Goal: Transaction & Acquisition: Purchase product/service

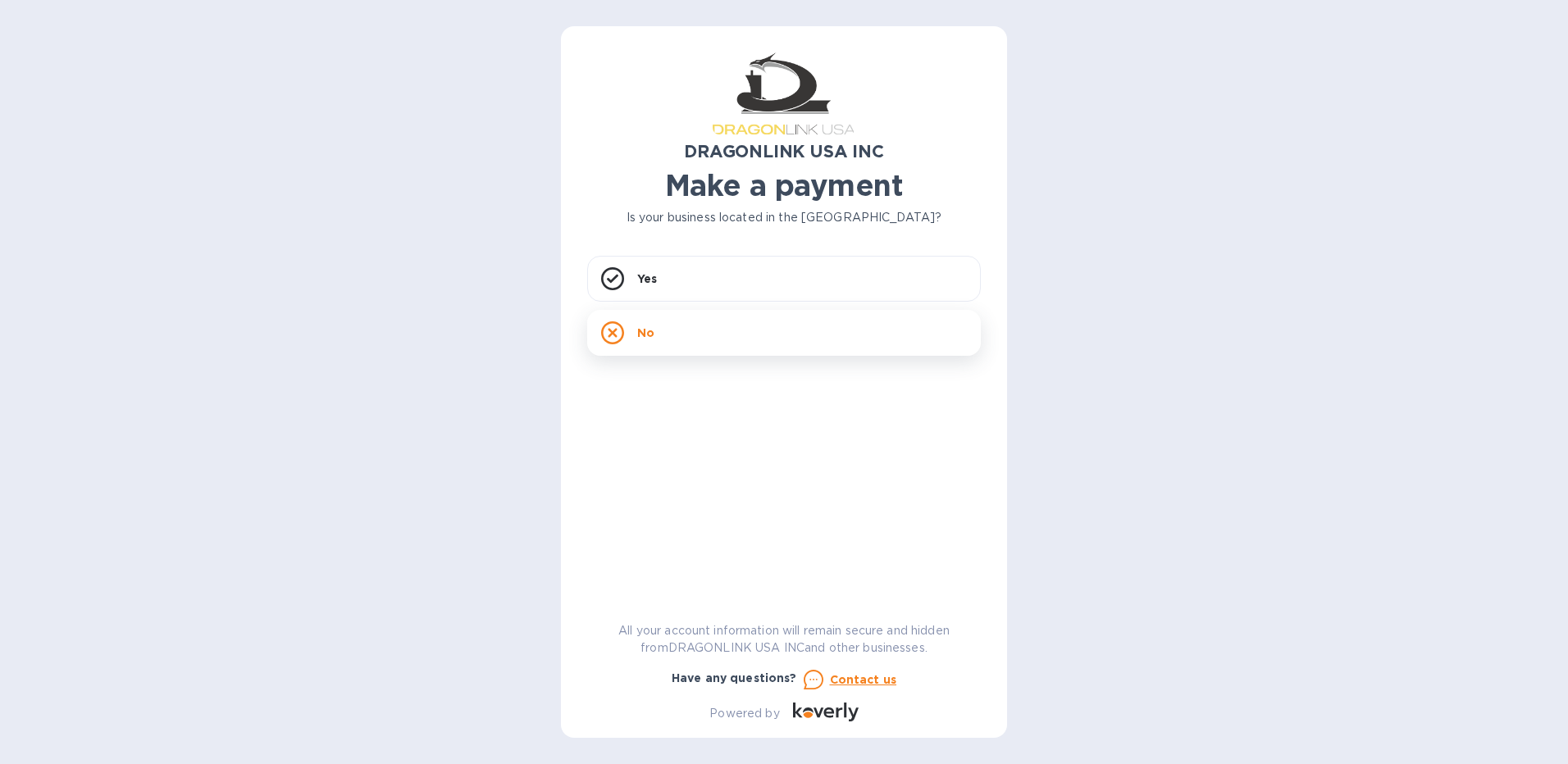
click at [616, 328] on icon at bounding box center [613, 333] width 23 height 23
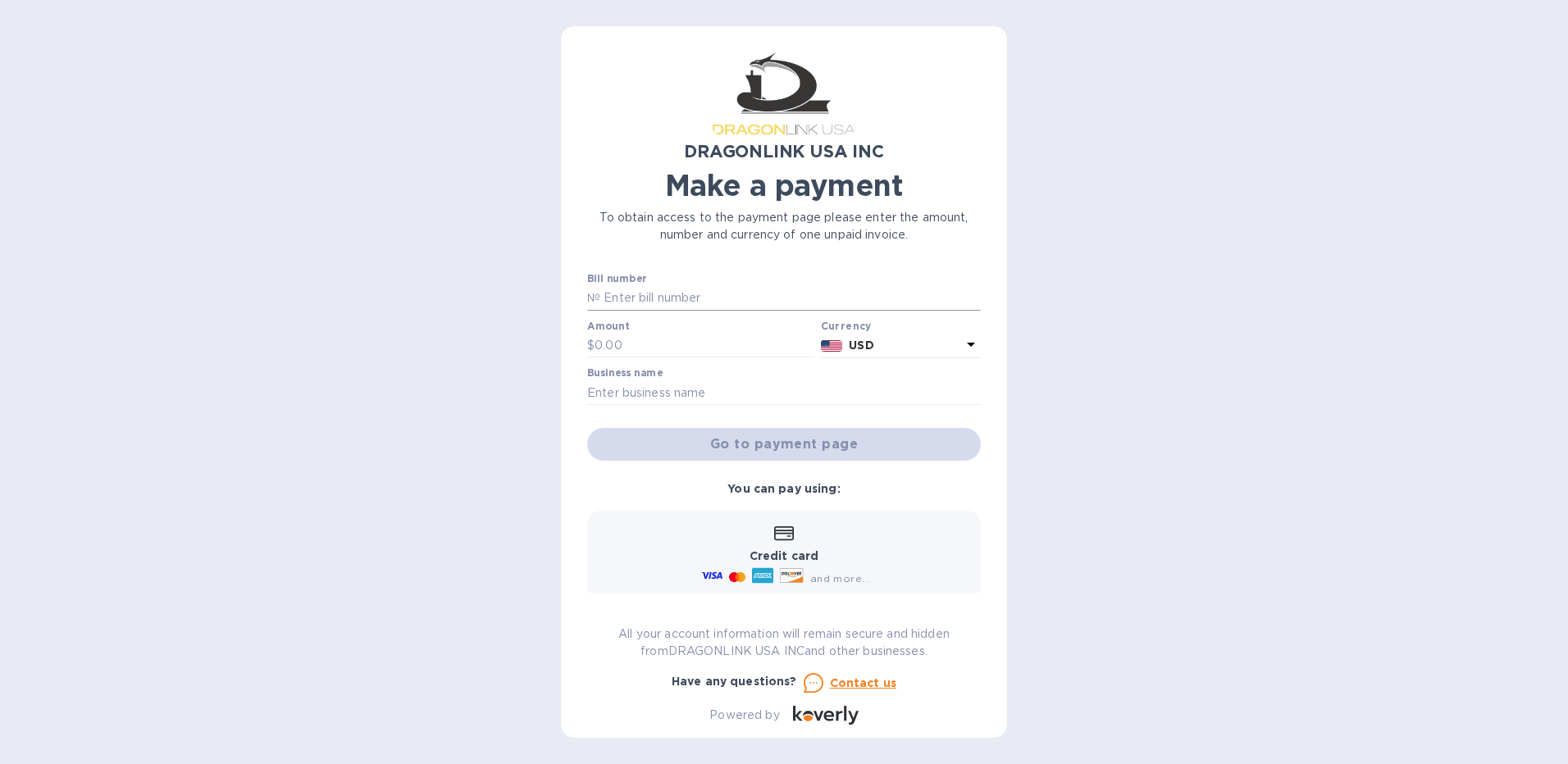
click at [729, 297] on input "text" at bounding box center [791, 299] width 381 height 25
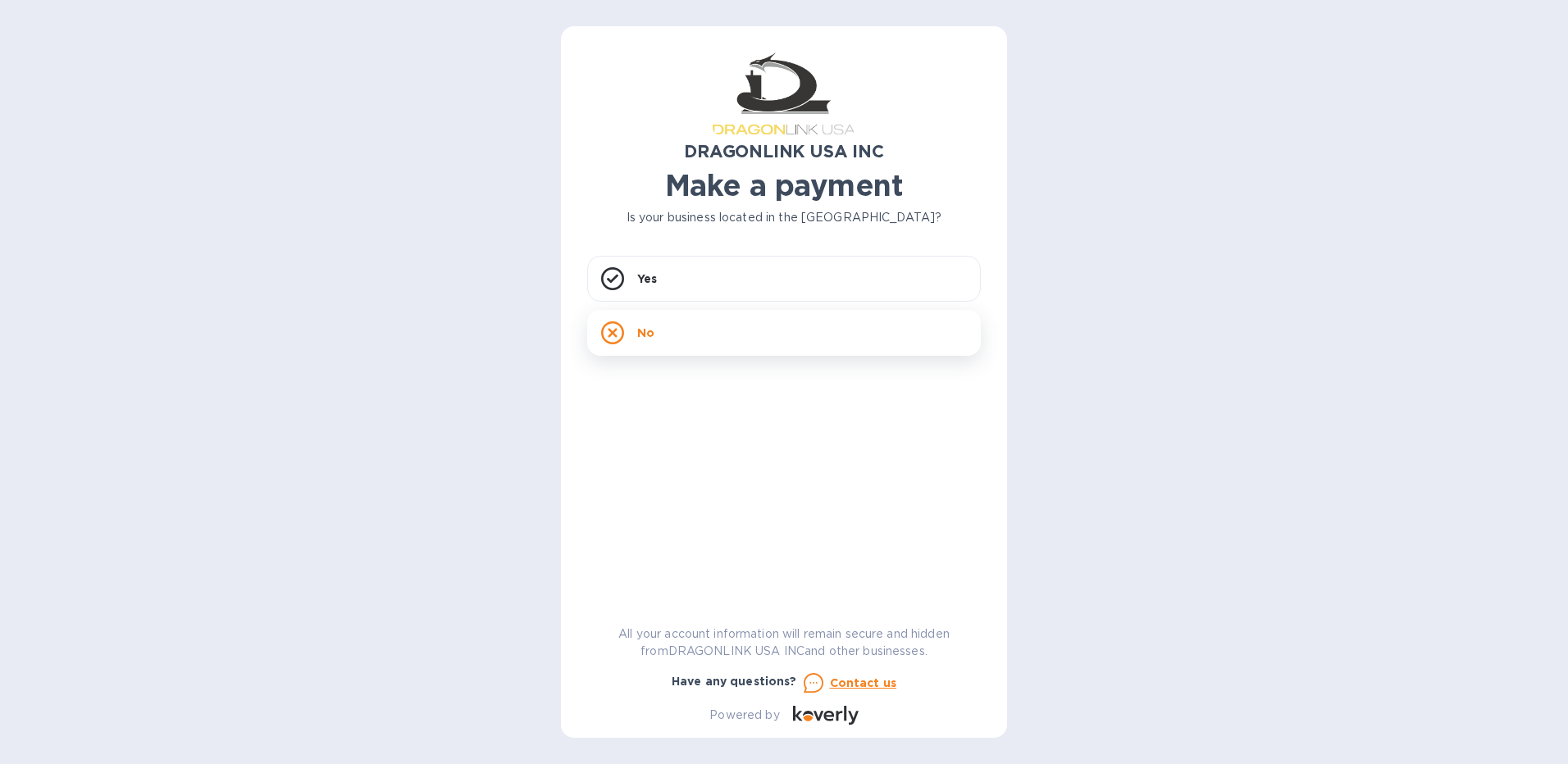
click at [610, 330] on icon at bounding box center [613, 333] width 23 height 23
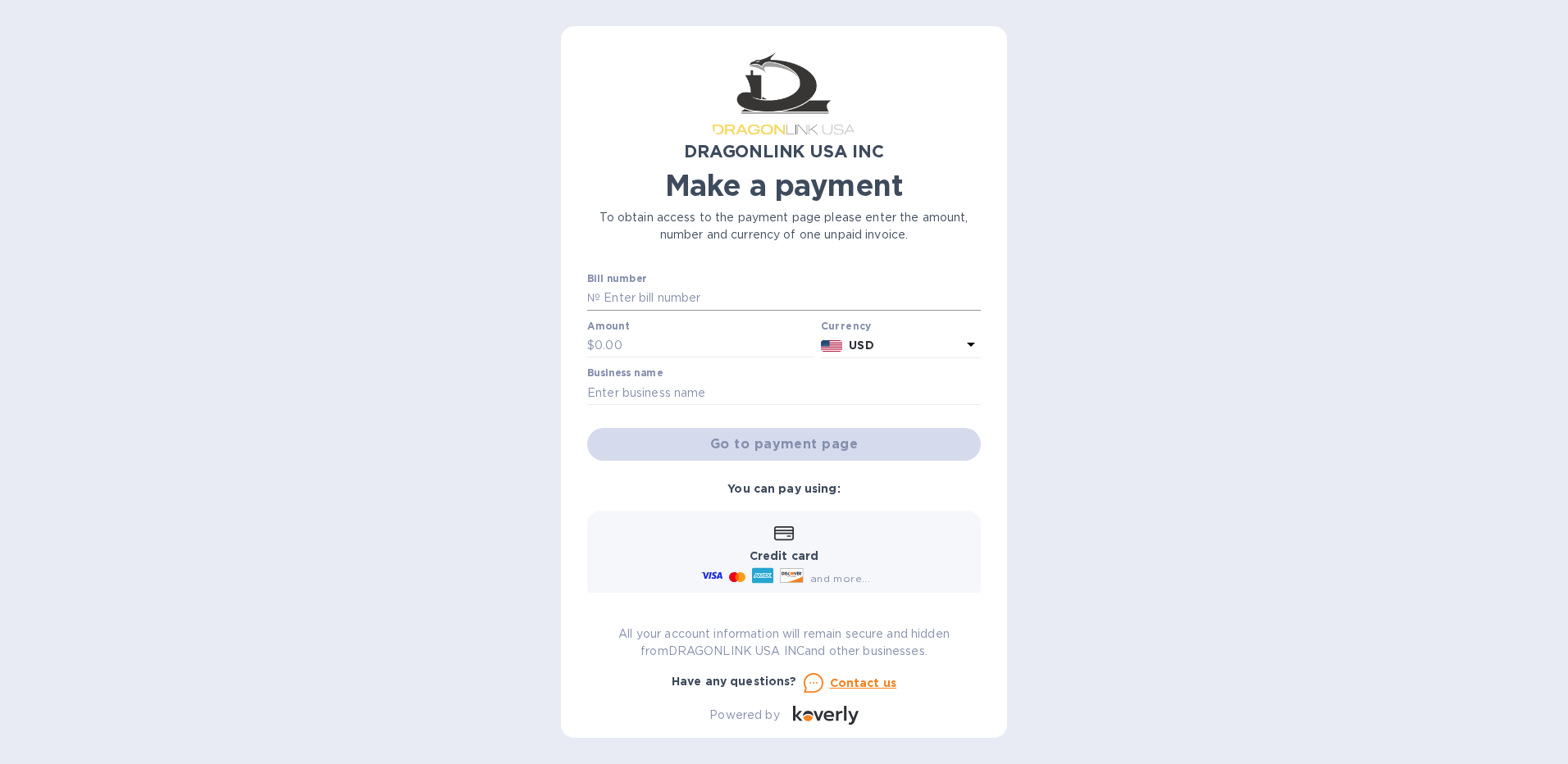
click at [659, 298] on input "text" at bounding box center [791, 299] width 381 height 25
type input "DGLIN-05220"
click at [616, 340] on input "text" at bounding box center [704, 346] width 220 height 25
type input "110.00"
click at [597, 393] on input "text" at bounding box center [784, 393] width 394 height 25
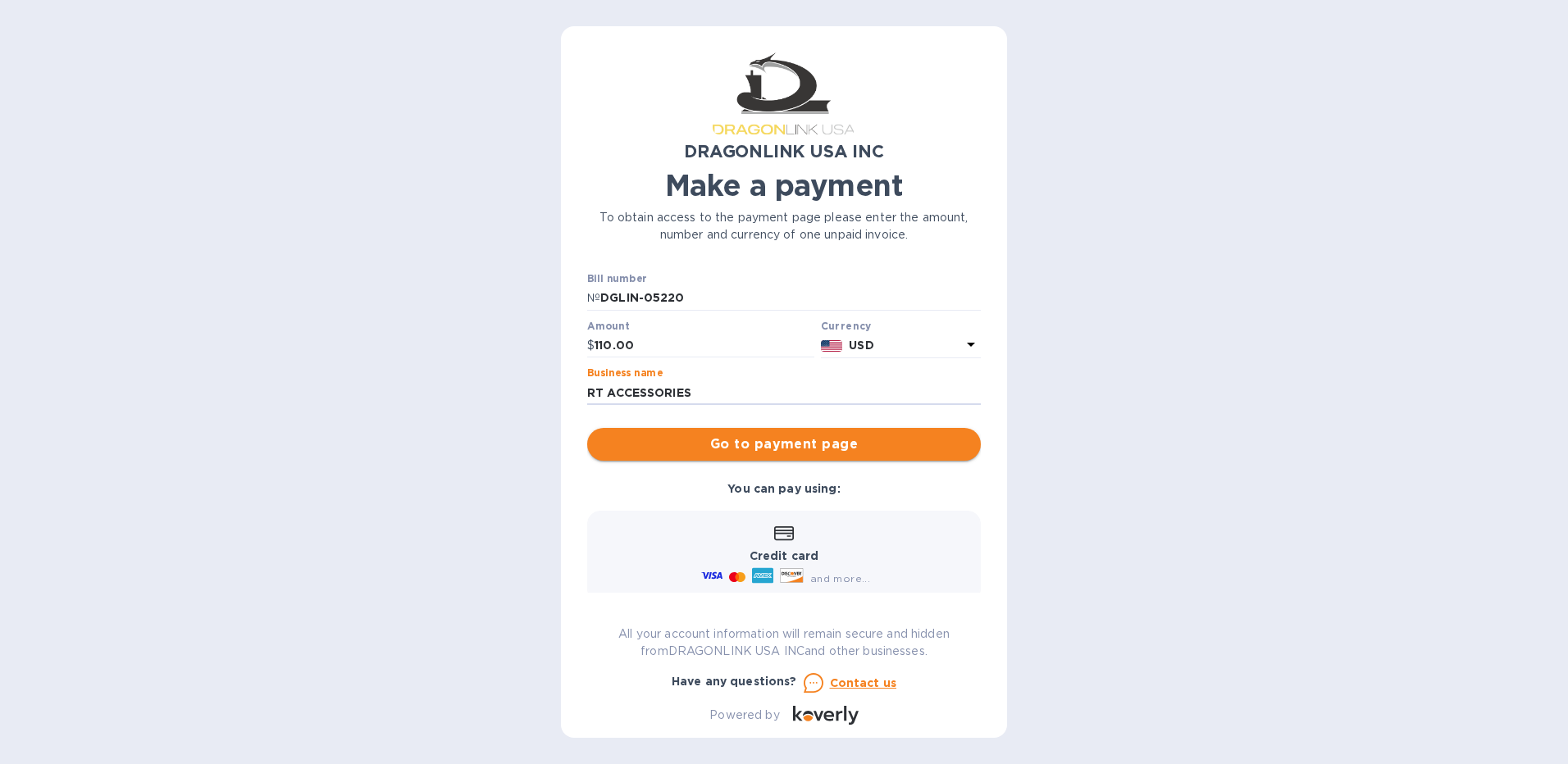
type input "RT ACCESSORIES"
click at [762, 447] on span "Go to payment page" at bounding box center [784, 444] width 368 height 19
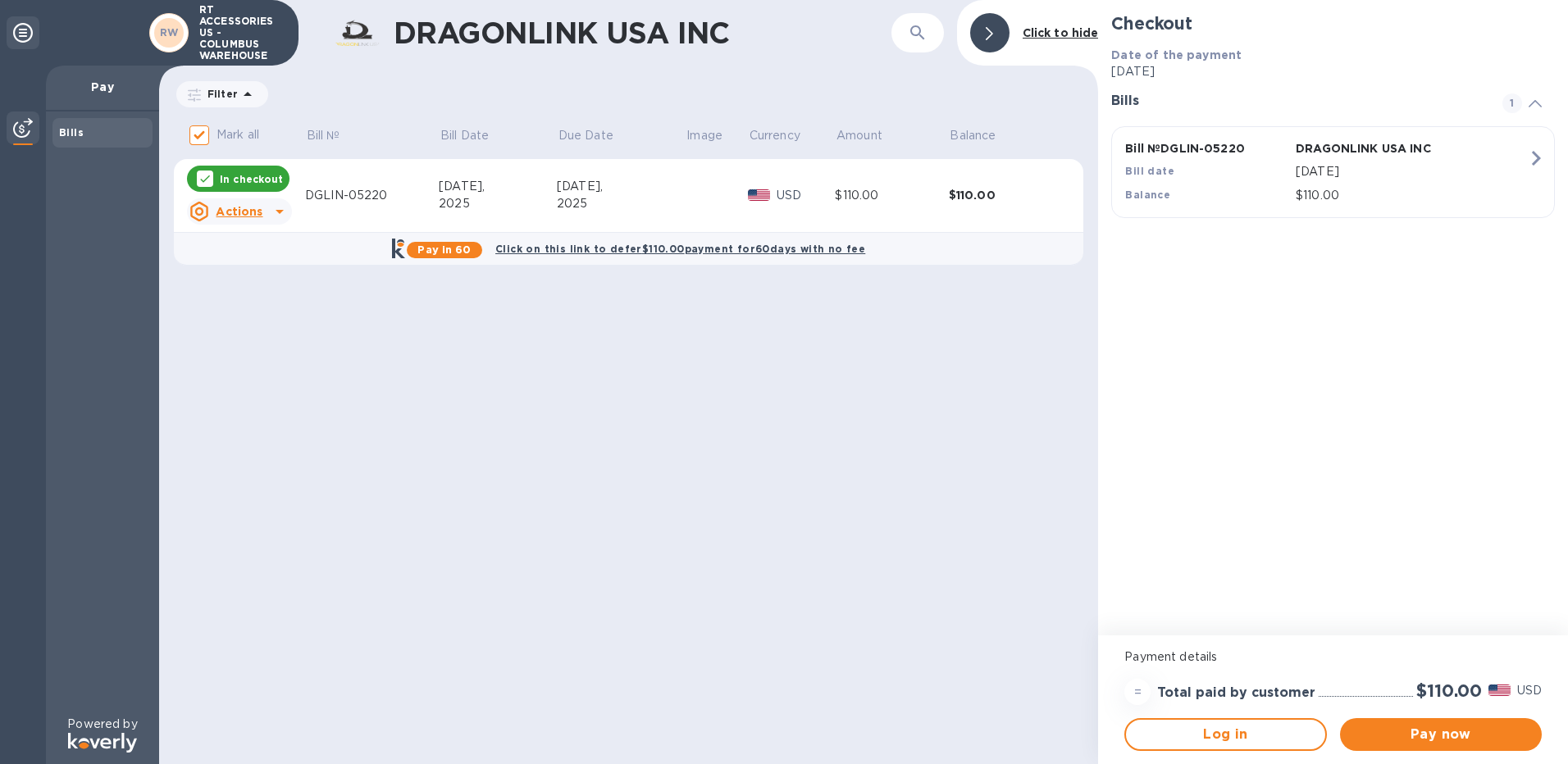
click at [278, 208] on icon at bounding box center [280, 211] width 19 height 19
drag, startPoint x: 424, startPoint y: 326, endPoint x: 389, endPoint y: 319, distance: 35.7
click at [419, 327] on div at bounding box center [784, 382] width 1568 height 764
click at [1430, 738] on span "Pay now" at bounding box center [1441, 734] width 176 height 19
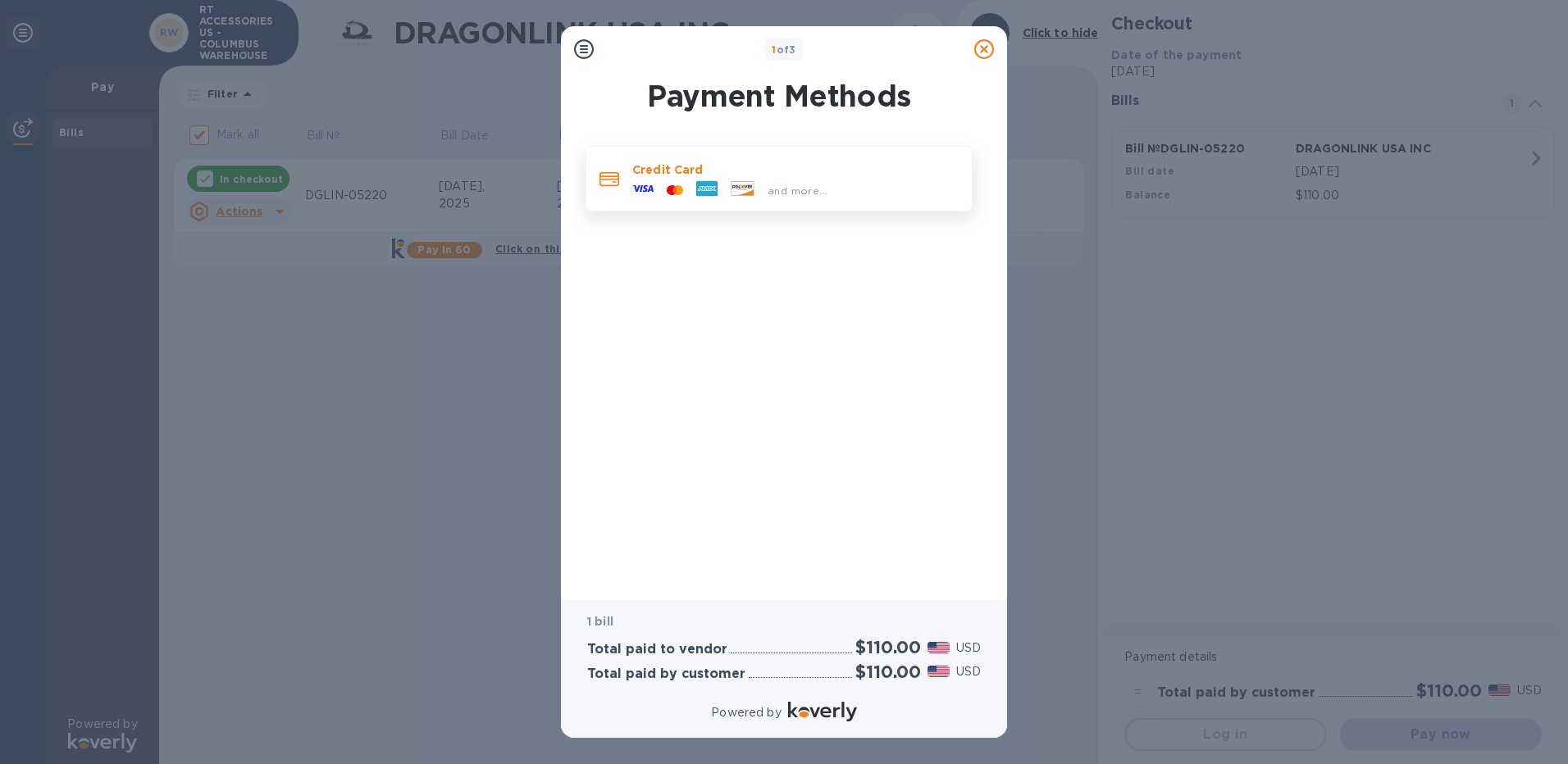
click at [673, 189] on icon at bounding box center [670, 189] width 8 height 10
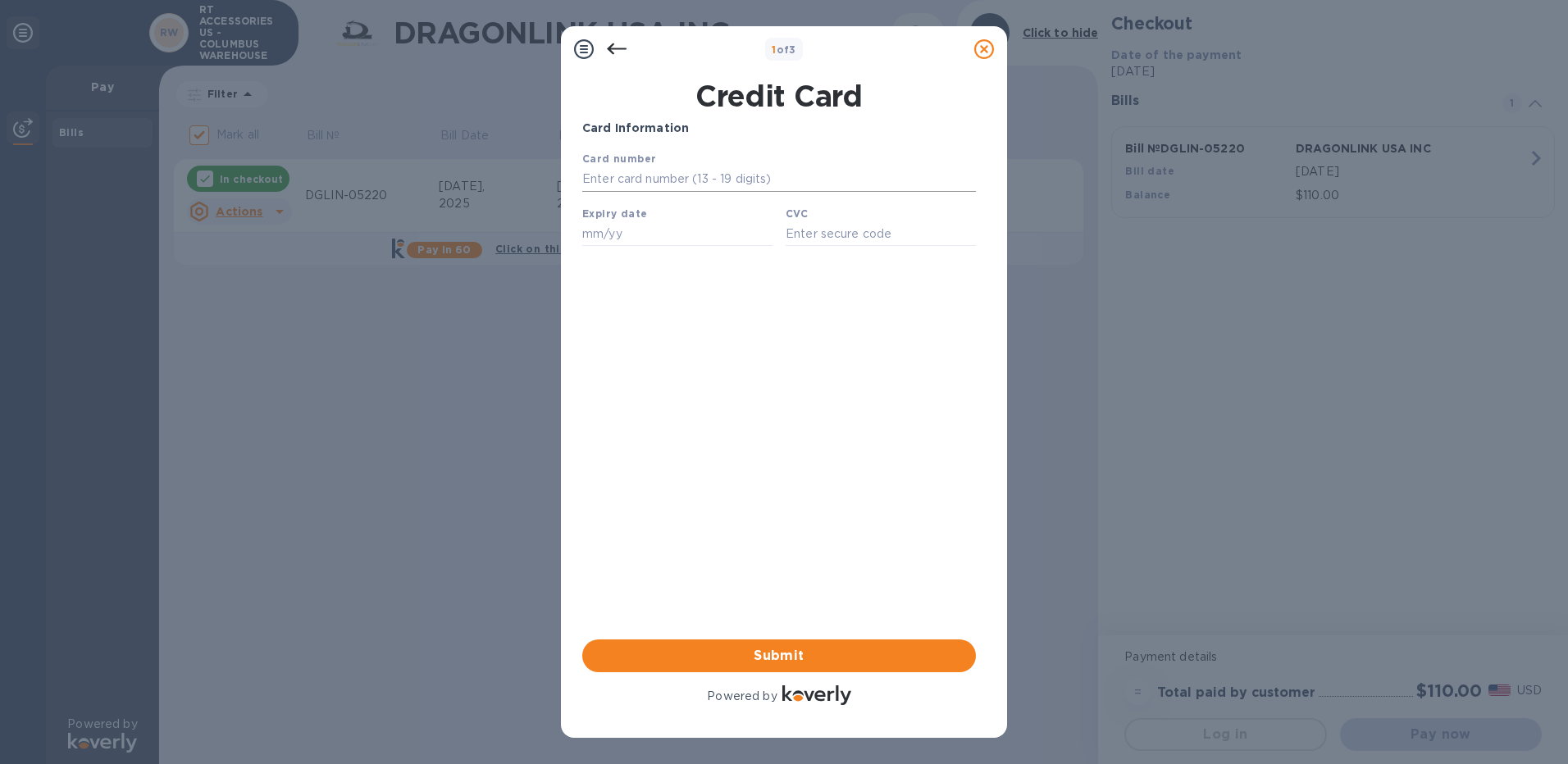
click at [613, 177] on input "text" at bounding box center [779, 179] width 394 height 25
type input "5569 2305 0296 4930"
click at [616, 244] on input "text" at bounding box center [677, 234] width 190 height 25
type input "05/26"
click at [829, 236] on input "text" at bounding box center [881, 234] width 190 height 25
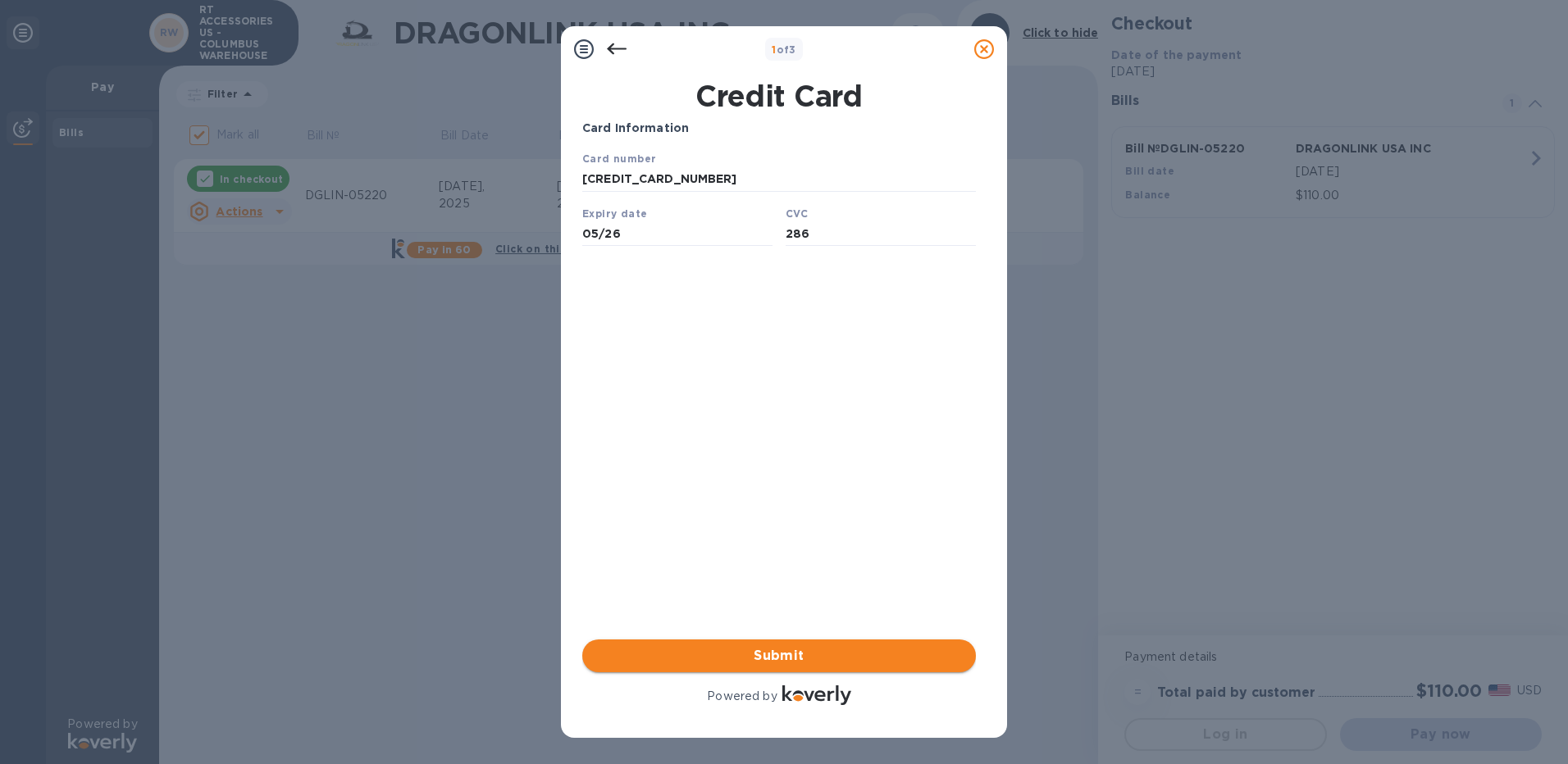
type input "286"
click at [774, 653] on span "Submit" at bounding box center [779, 656] width 368 height 19
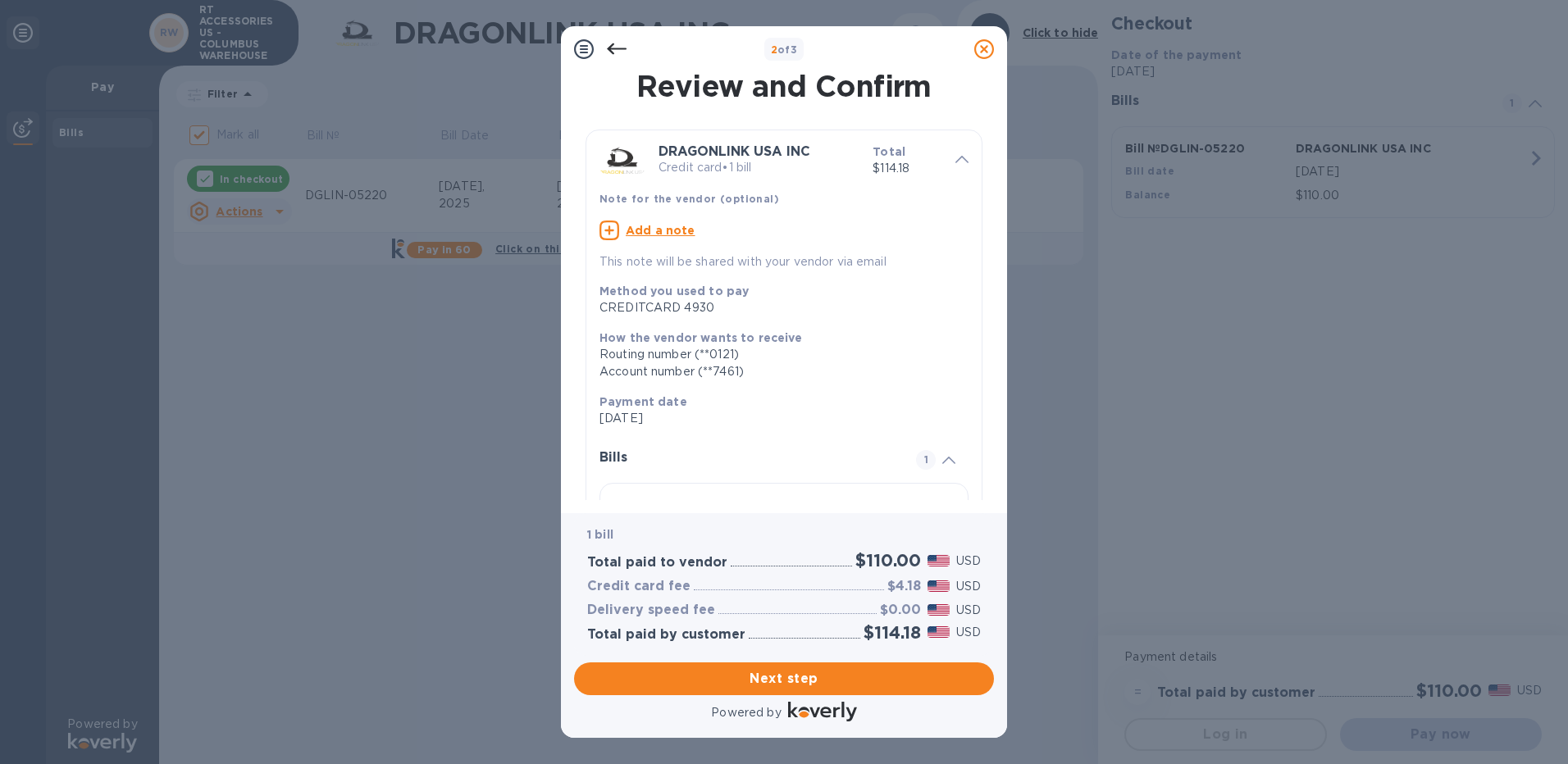
drag, startPoint x: 780, startPoint y: 674, endPoint x: 767, endPoint y: 703, distance: 31.8
click at [780, 674] on span "Next step" at bounding box center [784, 679] width 394 height 19
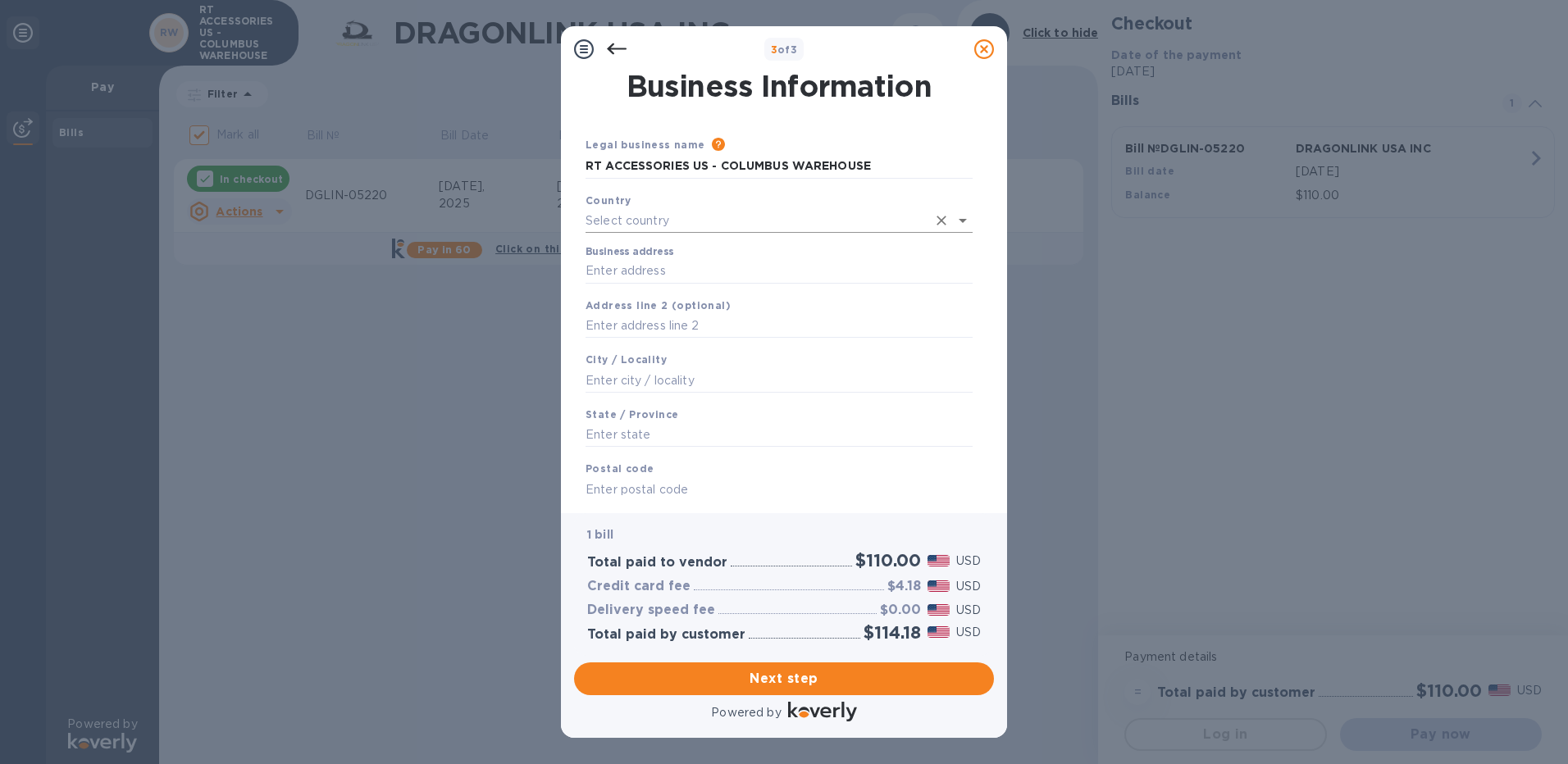
click at [958, 216] on icon "Open" at bounding box center [963, 221] width 19 height 19
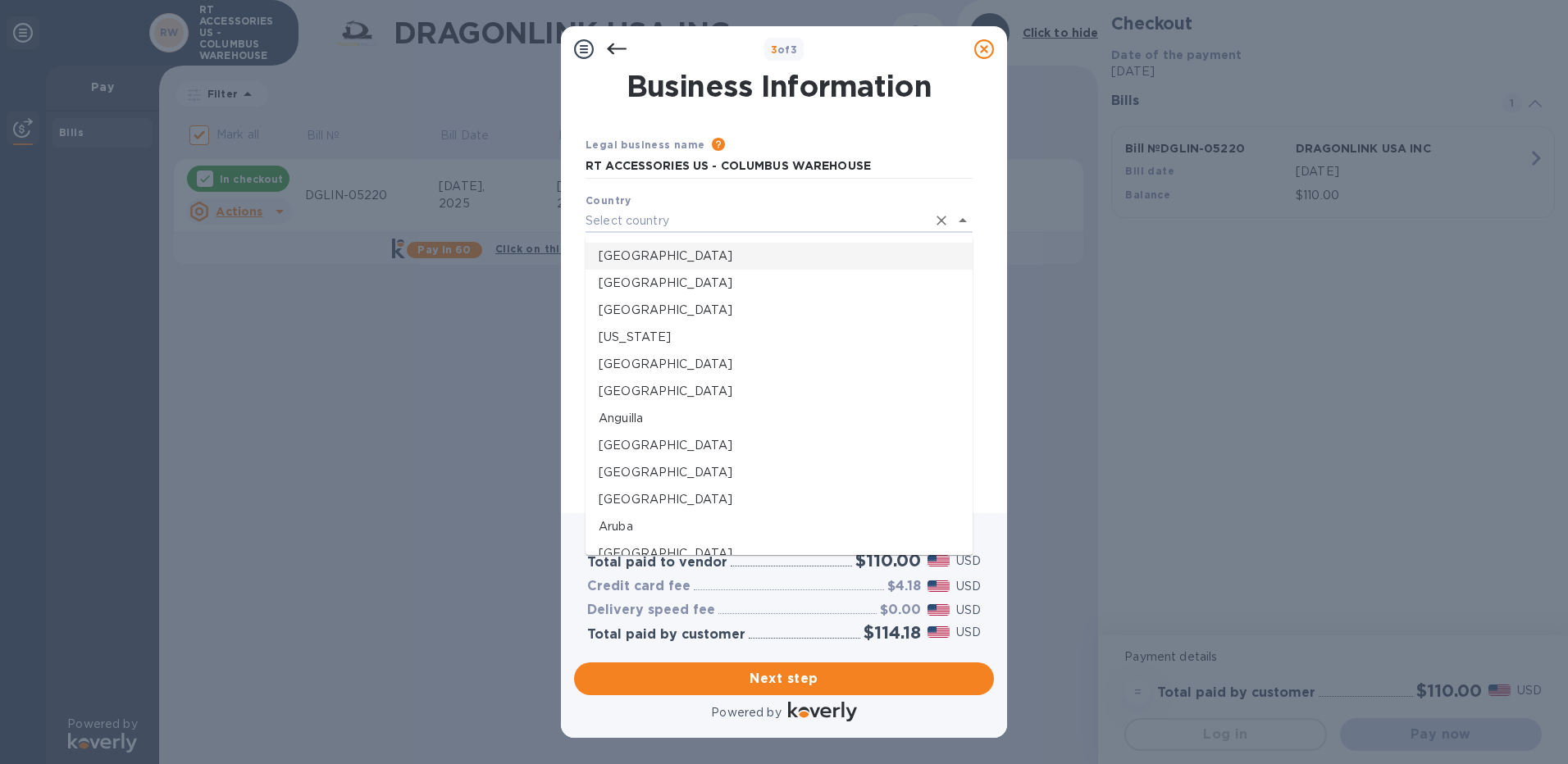
click at [628, 256] on p "United States" at bounding box center [779, 257] width 361 height 18
type input "United States"
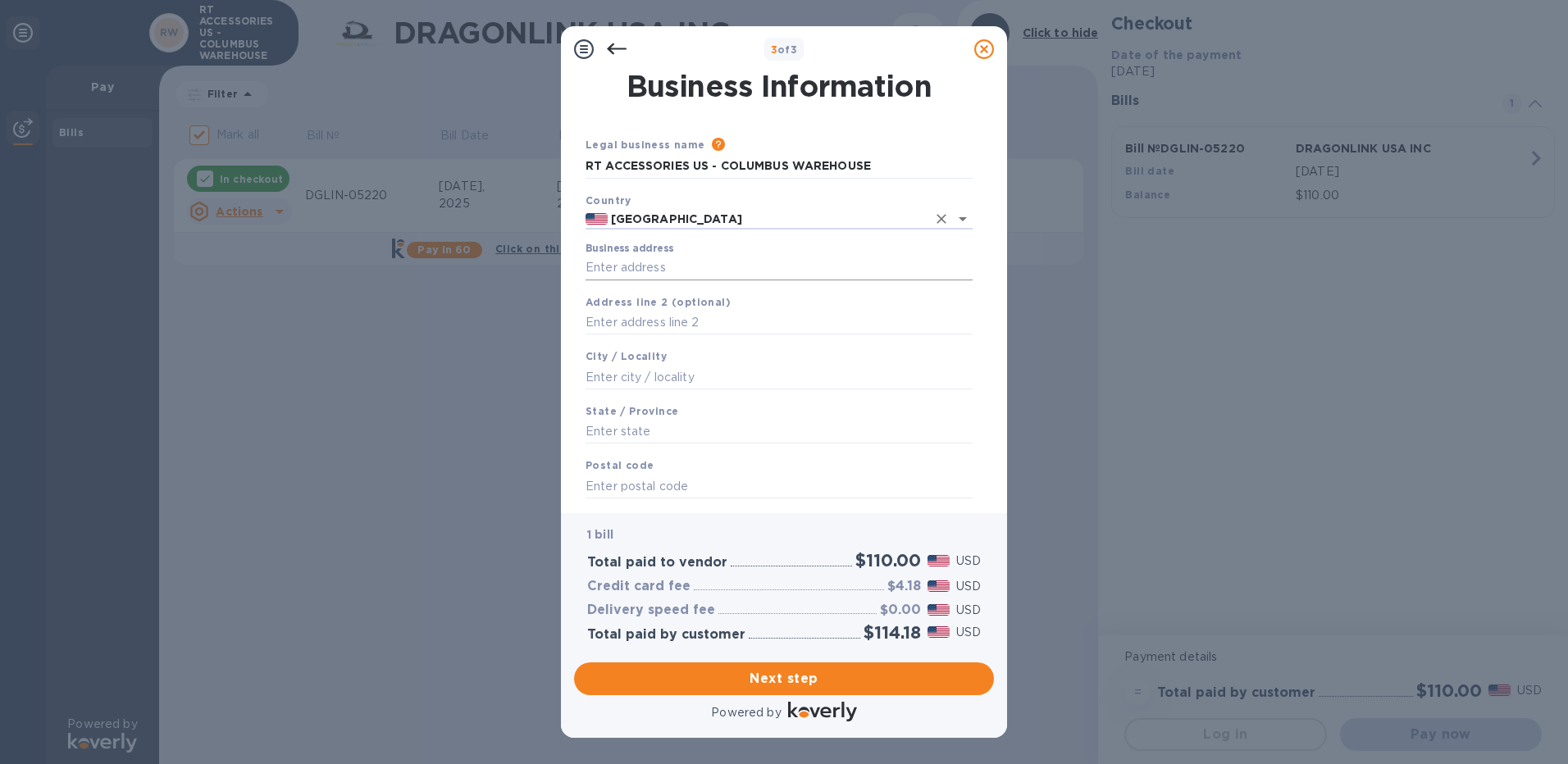
click at [624, 266] on input "Business address" at bounding box center [779, 268] width 387 height 25
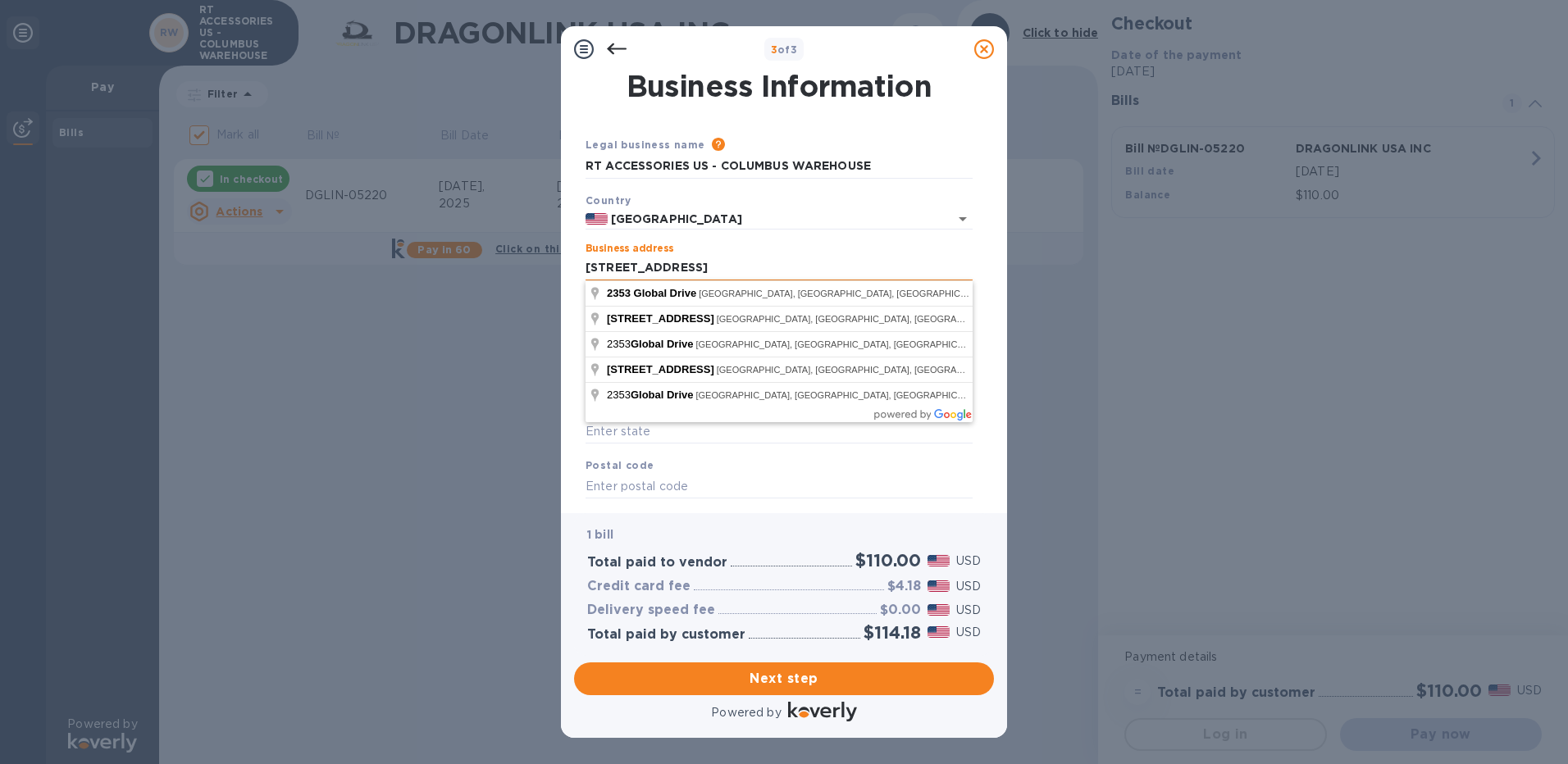
click at [739, 257] on input "2353 GLOBAL DRIVE" at bounding box center [779, 268] width 387 height 25
drag, startPoint x: 784, startPoint y: 266, endPoint x: 729, endPoint y: 292, distance: 60.8
click at [780, 266] on input "2353 GLOBAL DRIVE" at bounding box center [779, 268] width 387 height 25
click at [725, 262] on input "2353 GLOBAL DRIVE" at bounding box center [779, 268] width 387 height 25
click at [703, 269] on input "2353 GLOBAL DRIVE" at bounding box center [779, 268] width 387 height 25
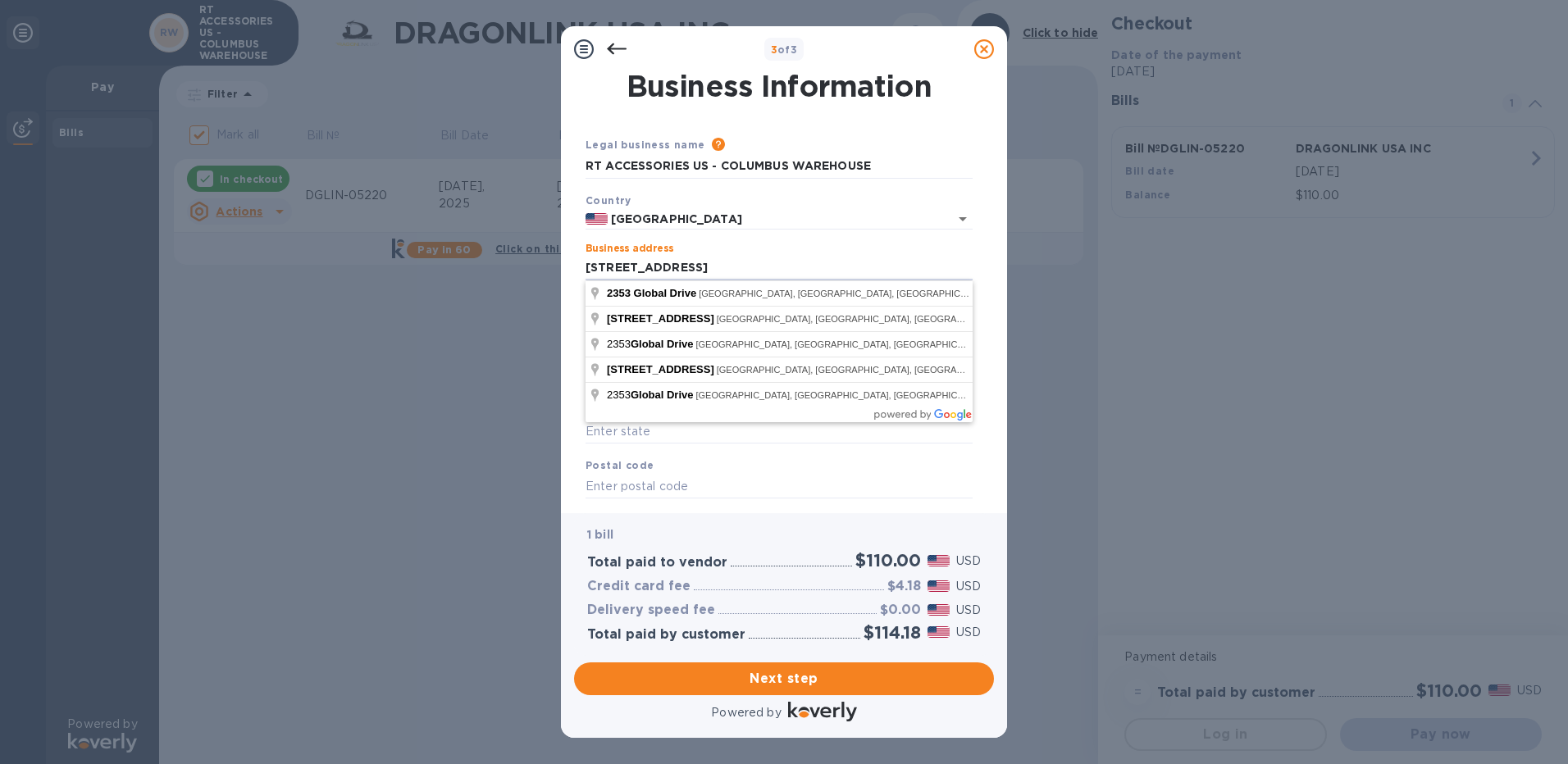
type input "2353 GLOBAL DRIVE"
click at [570, 318] on div "Business Information Legal business name Please provide the legal name that app…" at bounding box center [784, 293] width 446 height 441
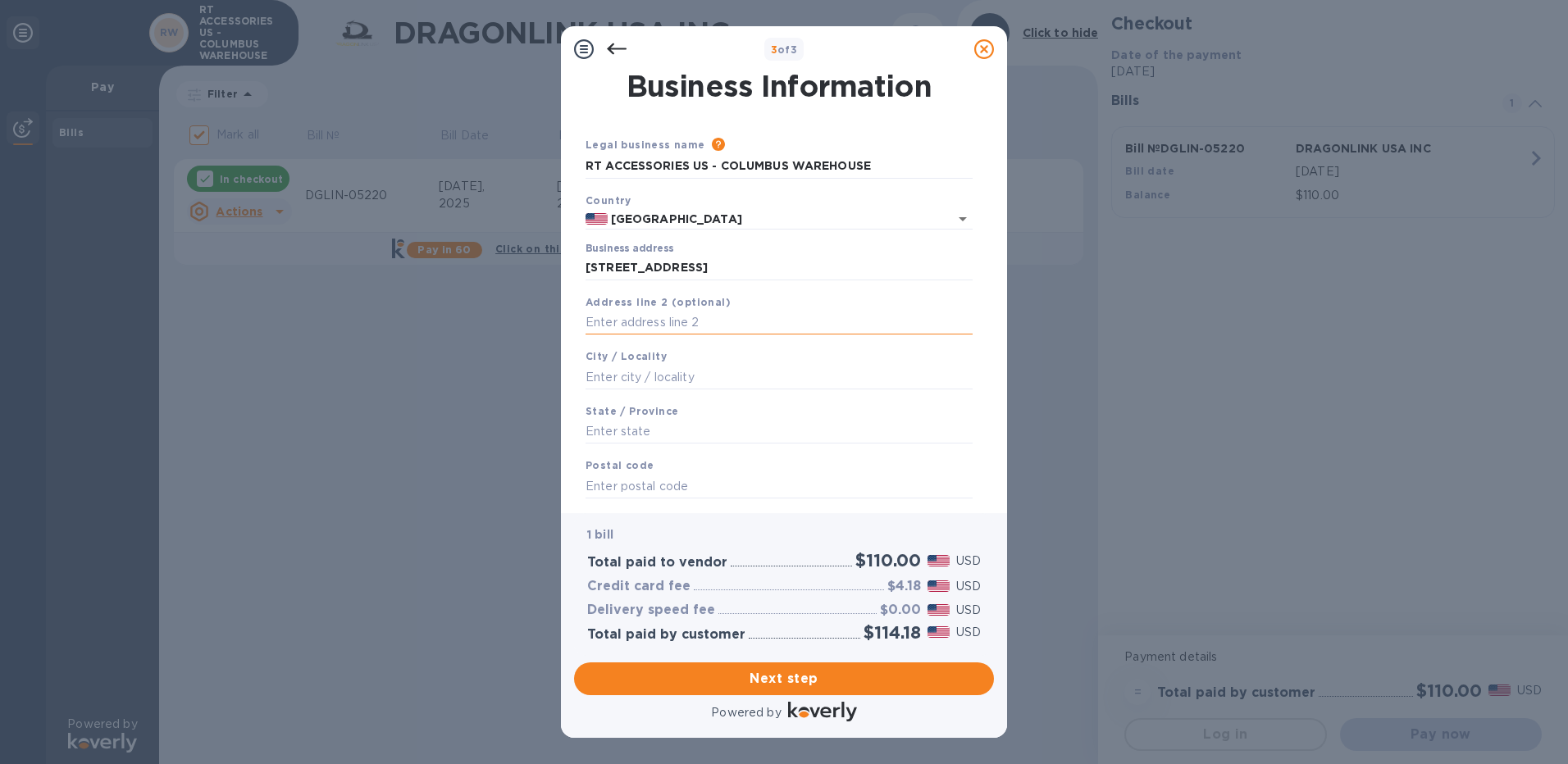
click at [713, 324] on input "text" at bounding box center [779, 323] width 387 height 25
type input "UNIT 400"
click at [653, 371] on input "text" at bounding box center [779, 377] width 387 height 25
type input "GROVEPORT"
click at [642, 430] on input "text" at bounding box center [779, 433] width 387 height 25
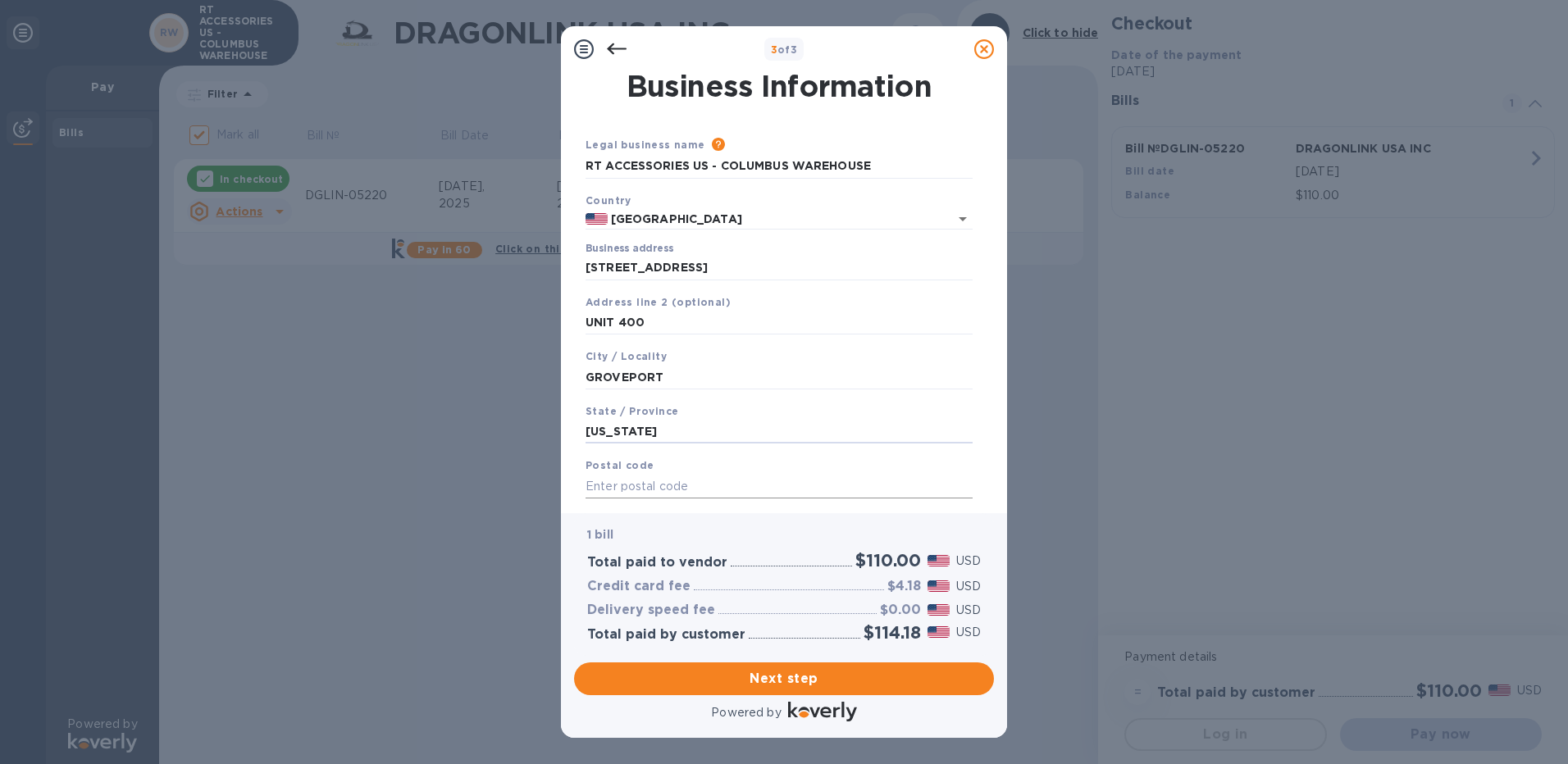
type input "OHIO"
click at [618, 481] on input "text" at bounding box center [779, 486] width 387 height 25
type input "43125"
click at [782, 676] on span "Next step" at bounding box center [784, 679] width 394 height 19
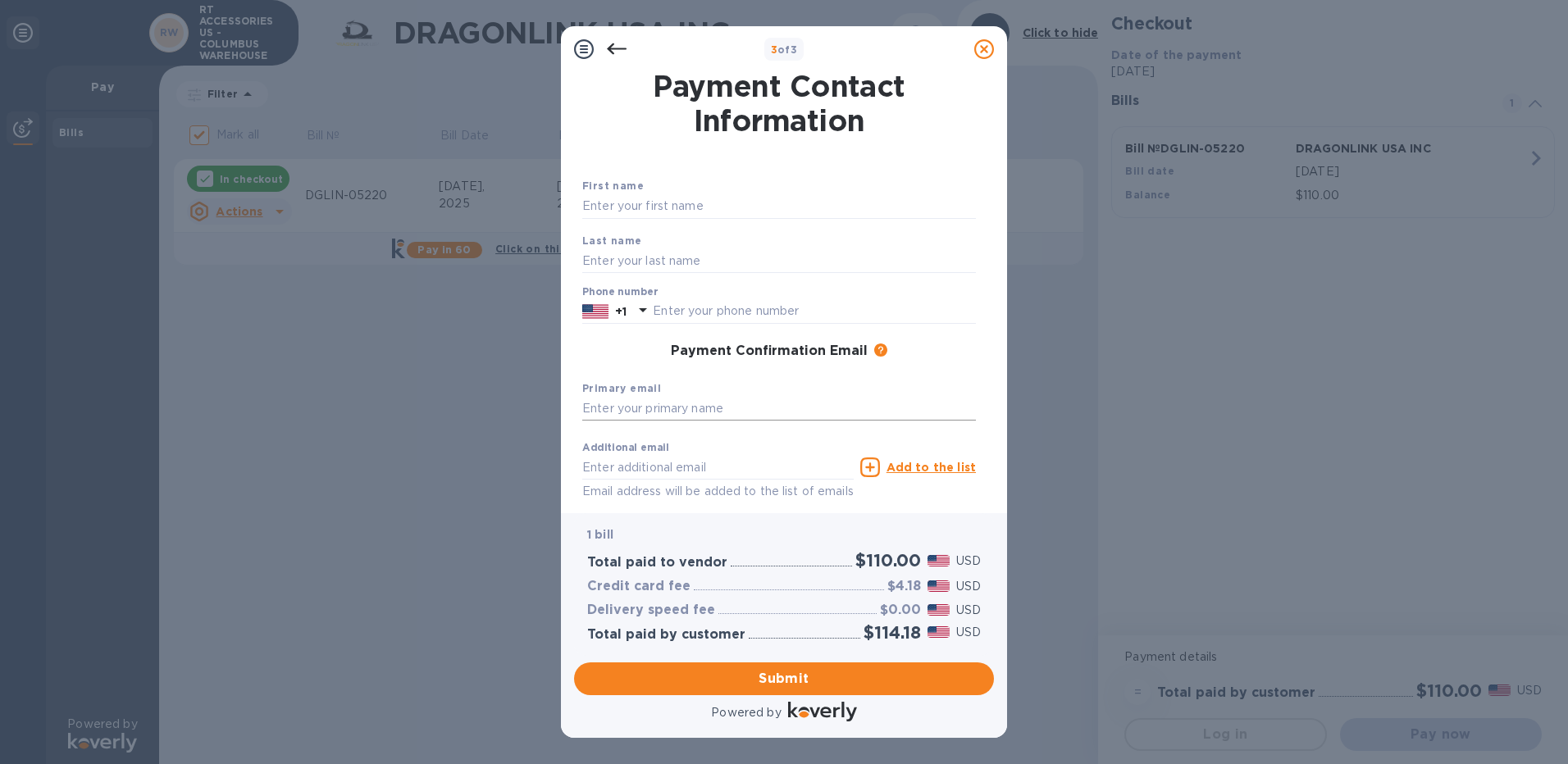
click at [878, 397] on input "text" at bounding box center [779, 409] width 394 height 25
click at [667, 206] on input "text" at bounding box center [779, 207] width 394 height 25
type input "MARTINE"
click at [610, 261] on input "text" at bounding box center [779, 261] width 394 height 25
type input "FOREST"
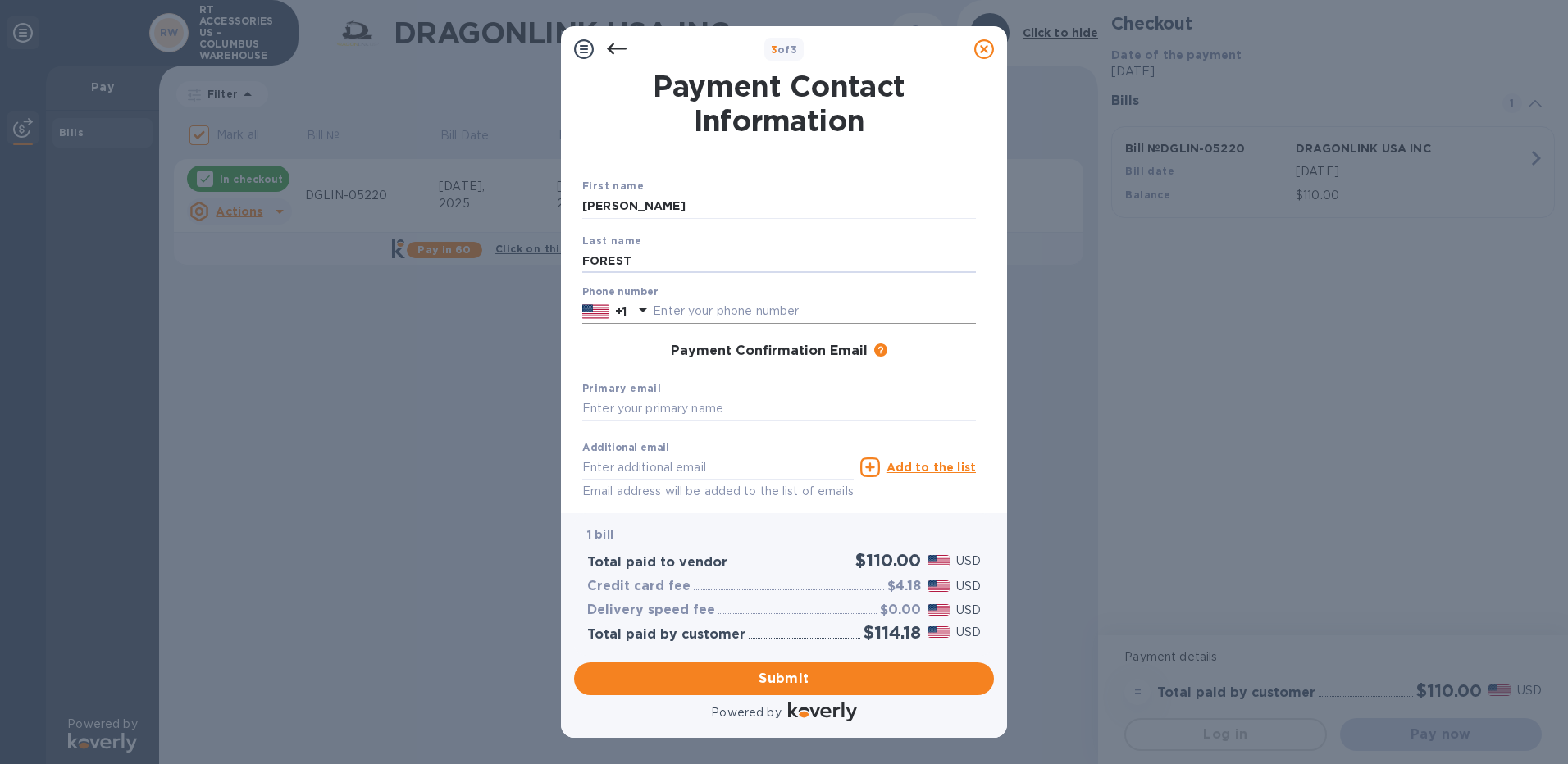
click at [771, 313] on input "text" at bounding box center [813, 311] width 323 height 25
click at [625, 412] on input "text" at bounding box center [779, 409] width 394 height 25
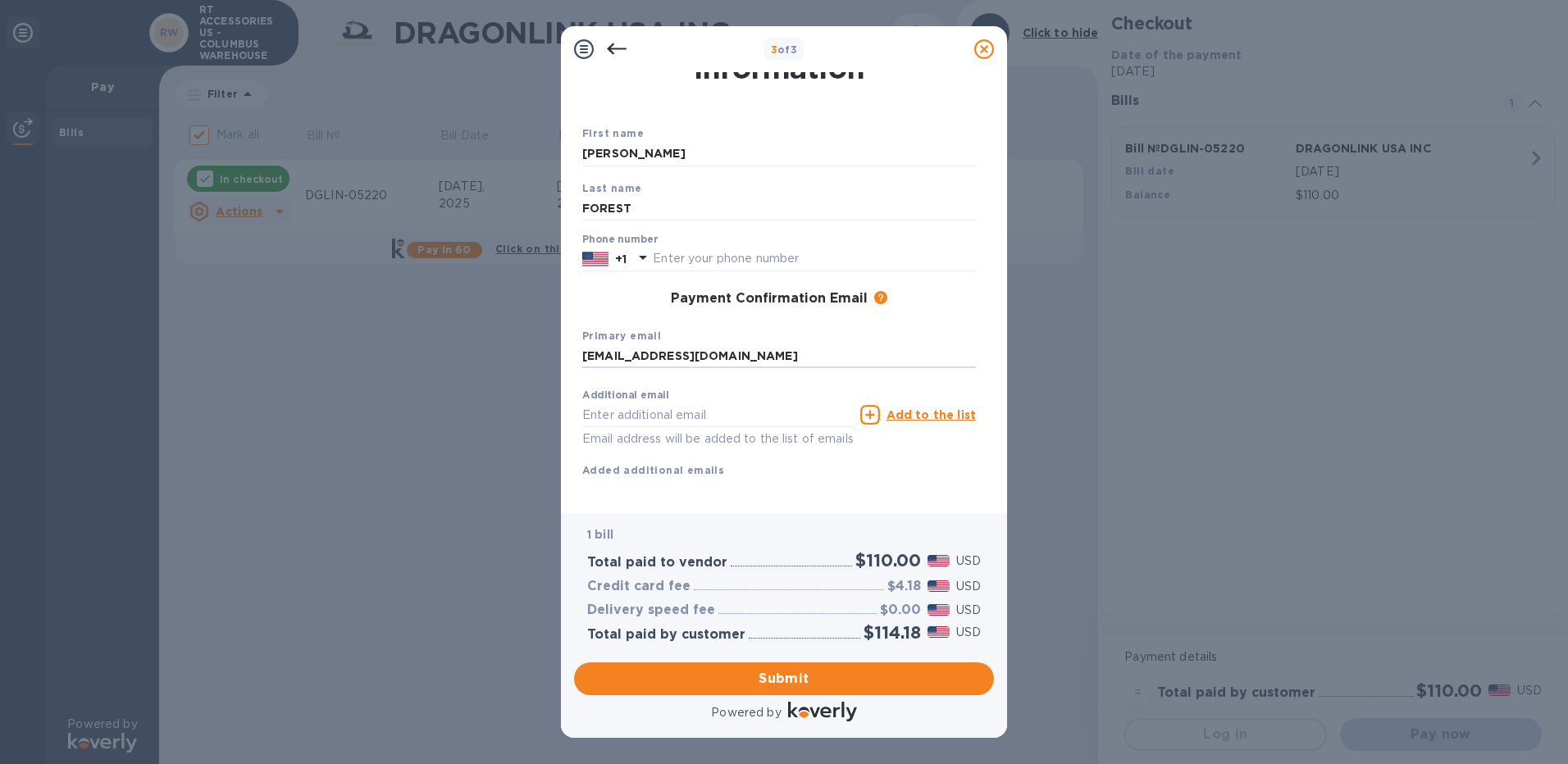
scroll to position [76, 0]
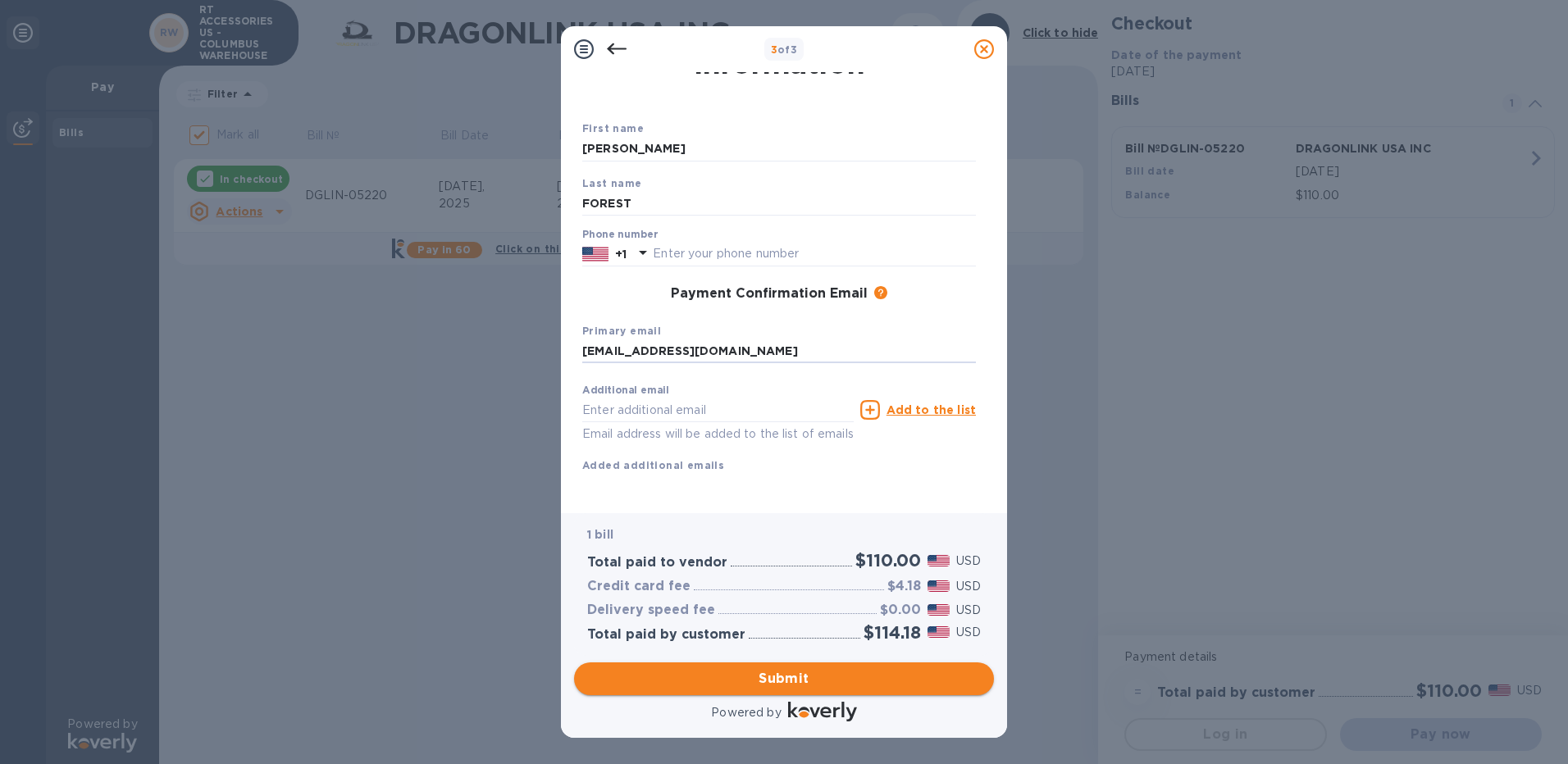
type input "APinvoices@rthibert.com"
click at [777, 678] on span "Submit" at bounding box center [784, 679] width 394 height 19
drag, startPoint x: 732, startPoint y: 236, endPoint x: 740, endPoint y: 234, distance: 8.2
click at [735, 237] on input "text" at bounding box center [813, 236] width 323 height 25
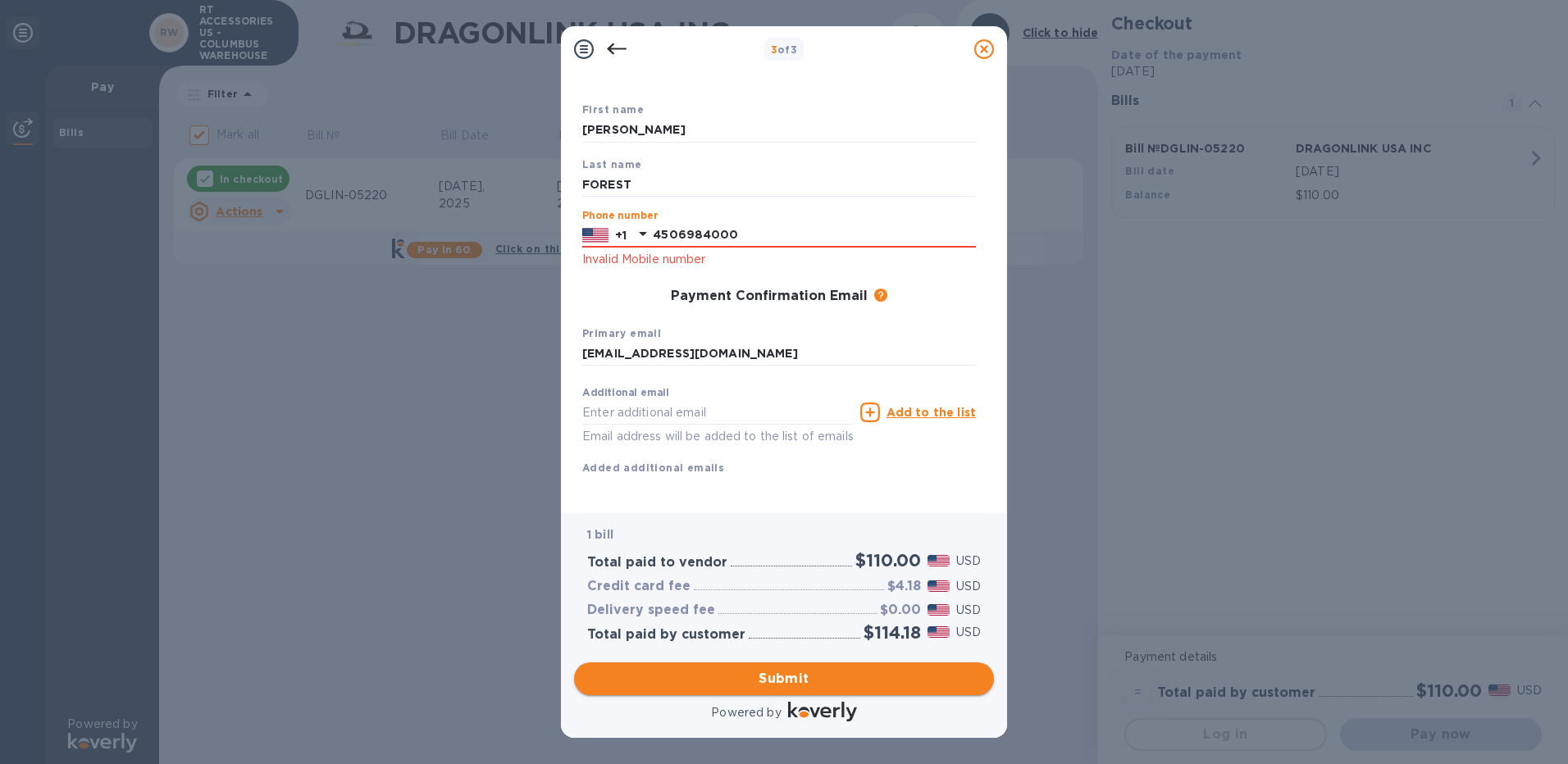
type input "4506984000"
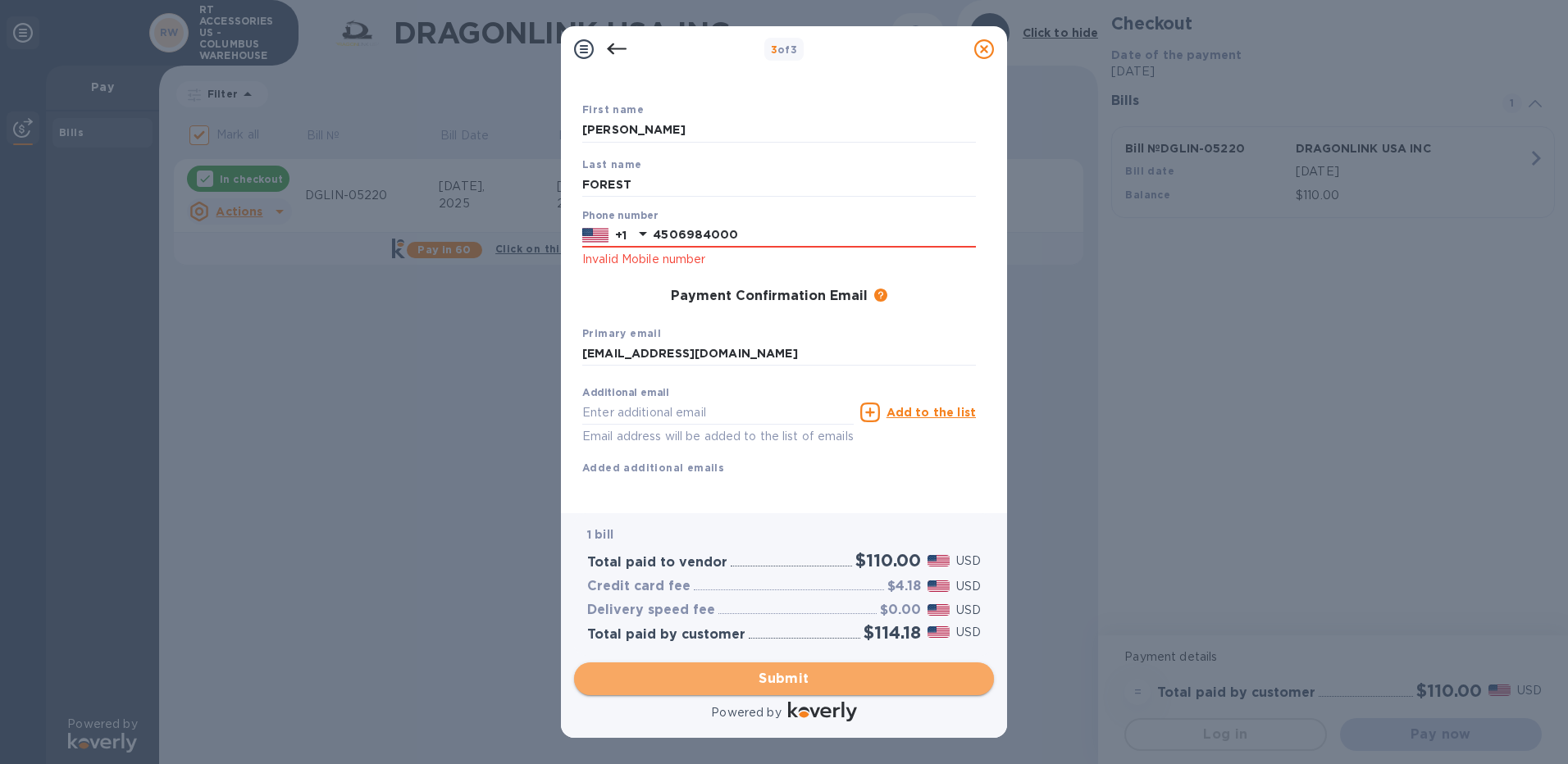
click at [777, 677] on span "Submit" at bounding box center [784, 679] width 394 height 19
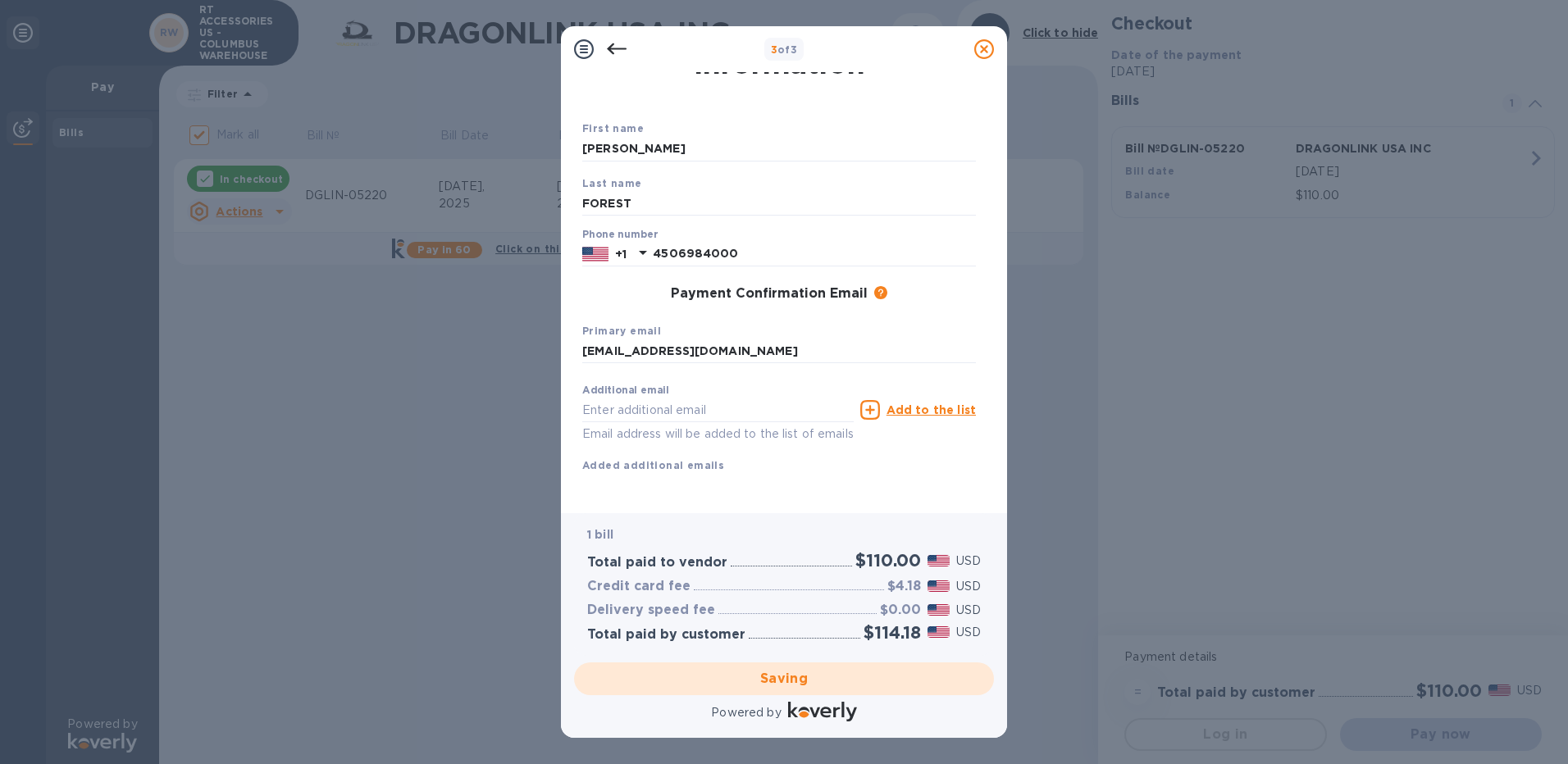
checkbox input "false"
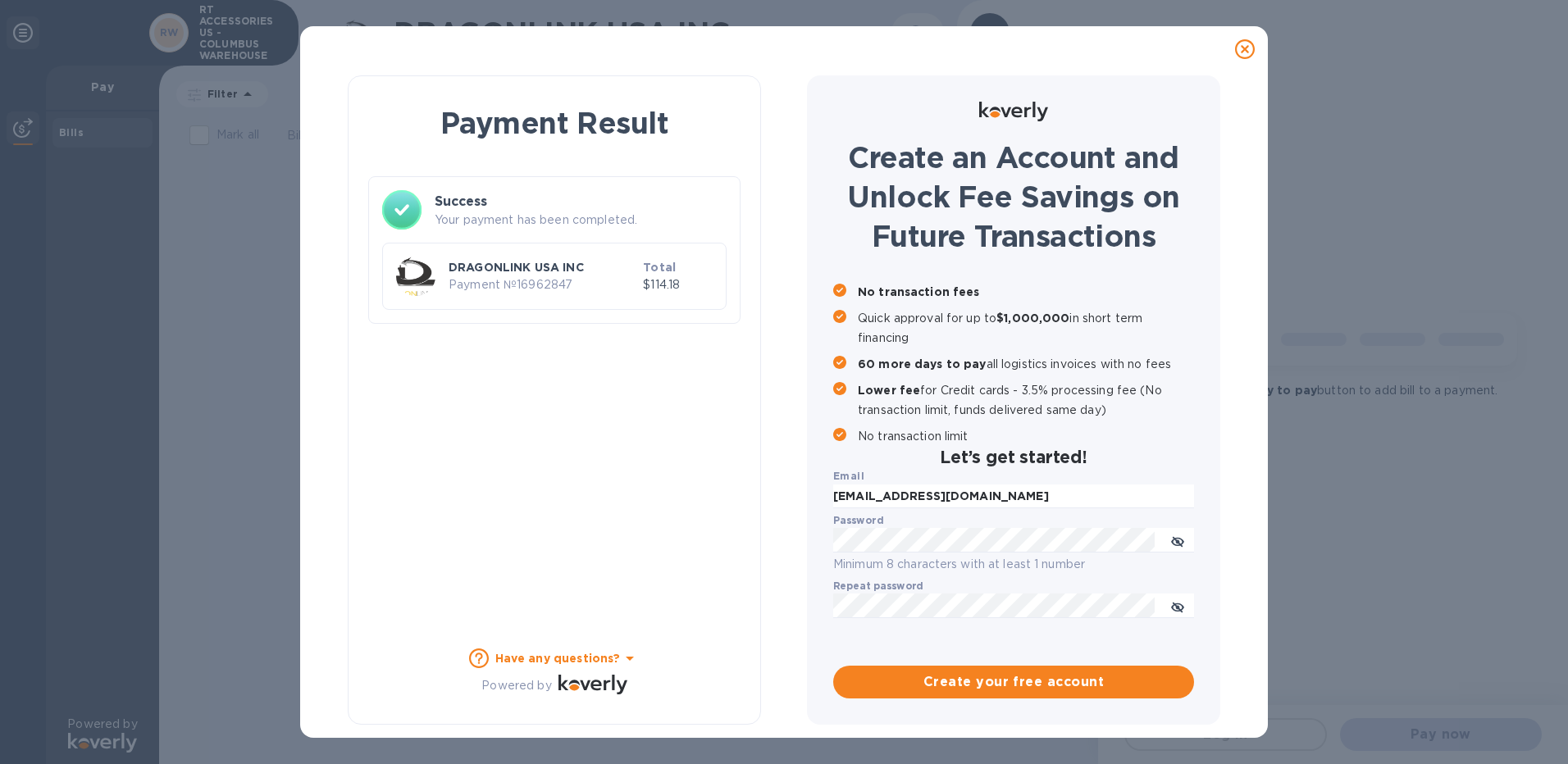
scroll to position [0, 0]
click at [1477, 371] on div "Payment Result Success Your payment has been completed. DRAGONLINK USA INC Paym…" at bounding box center [784, 382] width 1568 height 764
click at [727, 474] on div "Payment Result Success Your payment has been completed. DRAGONLINK USA INC Paym…" at bounding box center [554, 400] width 413 height 650
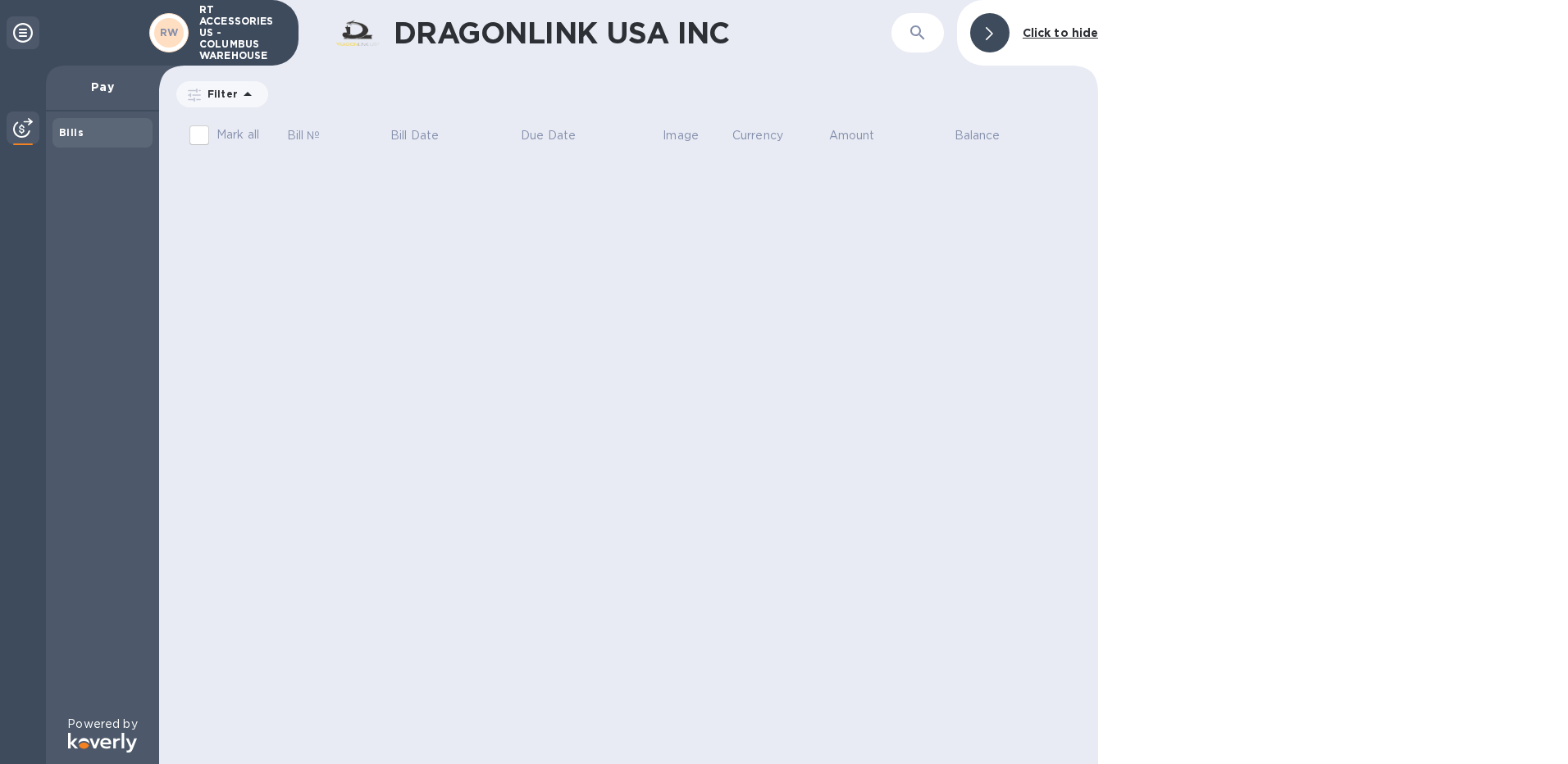
click at [708, 347] on div "DRAGONLINK USA INC ​ Click to hide Filter Amount Mark all Bill № Bill Date Due …" at bounding box center [629, 382] width 939 height 764
click at [457, 382] on div "DRAGONLINK USA INC ​ Click to hide Filter Amount Mark all Bill № Bill Date Due …" at bounding box center [629, 382] width 939 height 764
click at [55, 137] on div "Bills" at bounding box center [103, 133] width 100 height 30
click at [60, 130] on b "Bills" at bounding box center [71, 133] width 25 height 12
click at [29, 120] on img at bounding box center [23, 127] width 19 height 19
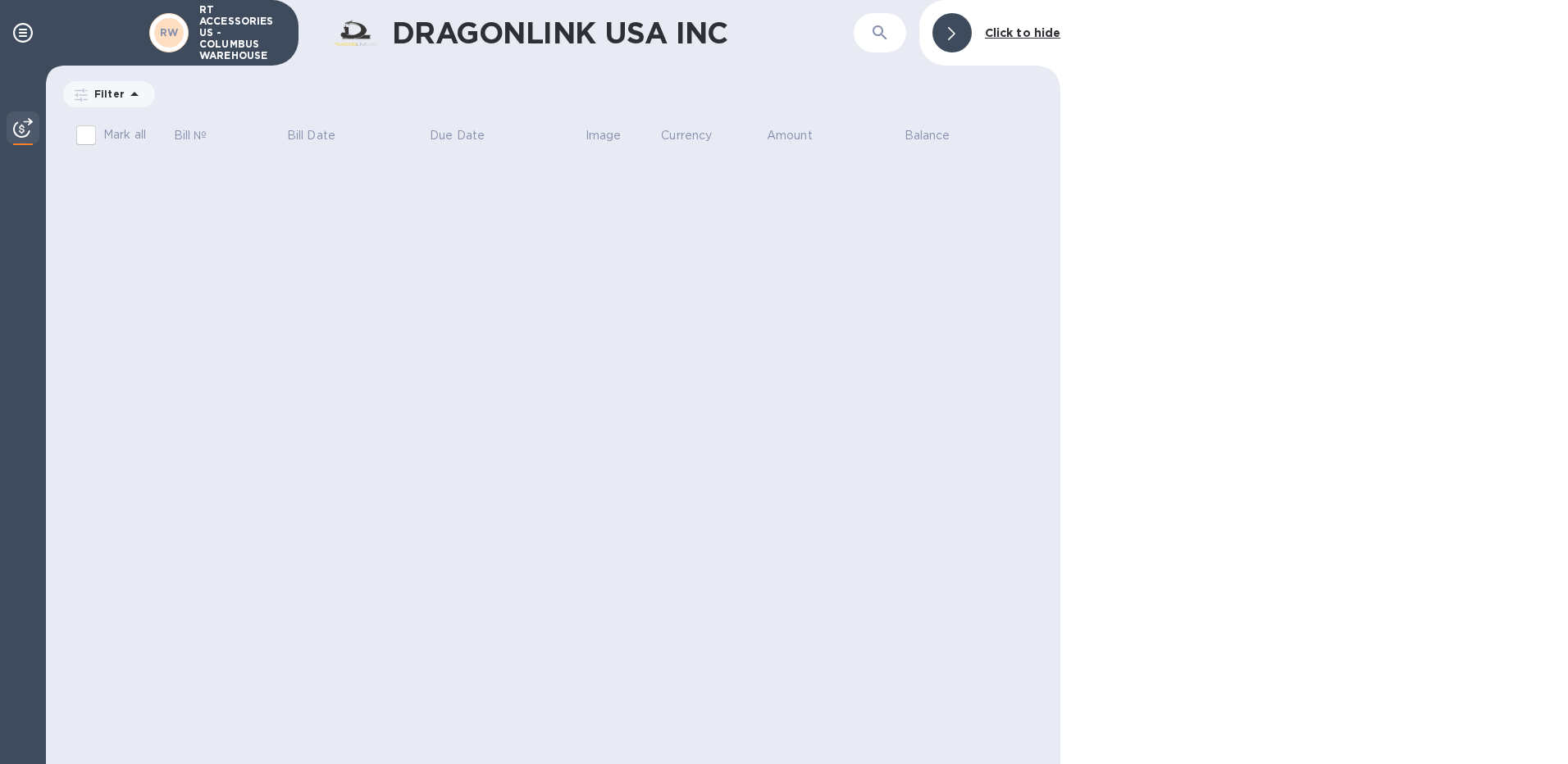
click at [26, 117] on div at bounding box center [22, 129] width 33 height 36
